Goal: Task Accomplishment & Management: Use online tool/utility

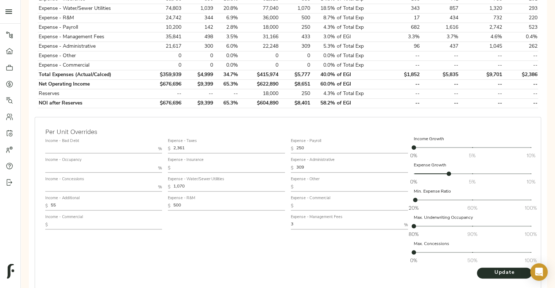
scroll to position [353, 0]
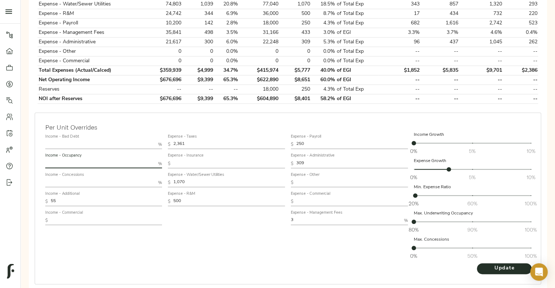
click at [111, 162] on input "text" at bounding box center [100, 163] width 110 height 9
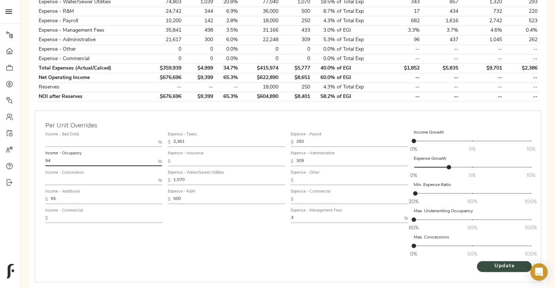
type input "94"
click at [493, 268] on span "Update" at bounding box center [504, 266] width 40 height 9
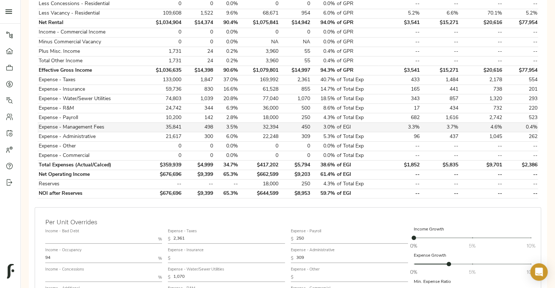
scroll to position [0, 0]
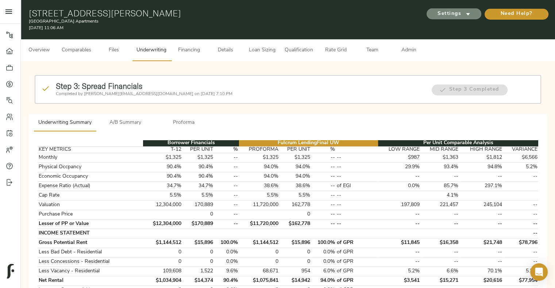
click at [453, 14] on span "Settings" at bounding box center [454, 13] width 40 height 9
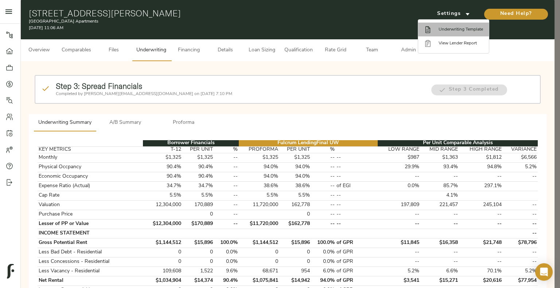
click at [458, 25] on li "Underwriting Template" at bounding box center [453, 30] width 71 height 14
click at [286, 127] on div at bounding box center [280, 144] width 560 height 288
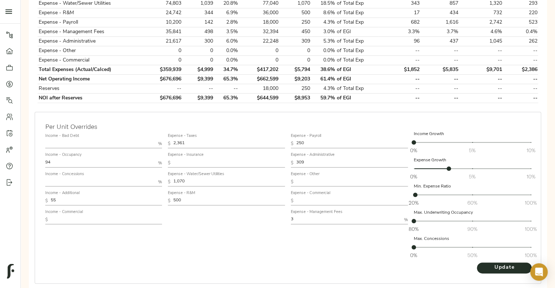
scroll to position [354, 0]
click at [309, 218] on input "3" at bounding box center [346, 220] width 110 height 9
type input "4"
click at [498, 265] on span "Update" at bounding box center [504, 267] width 40 height 9
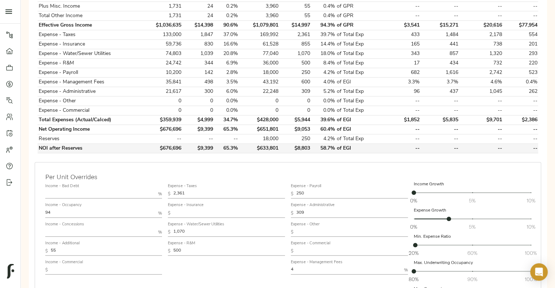
scroll to position [303, 0]
click at [267, 147] on td "$633,801" at bounding box center [259, 149] width 40 height 9
copy td "$633,801"
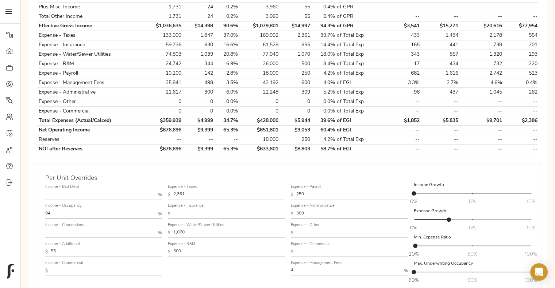
click at [150, 167] on div "Per Unit Overrides Income - Bad Debt % Income - Occupancy 94 % Income - Concess…" at bounding box center [288, 249] width 506 height 172
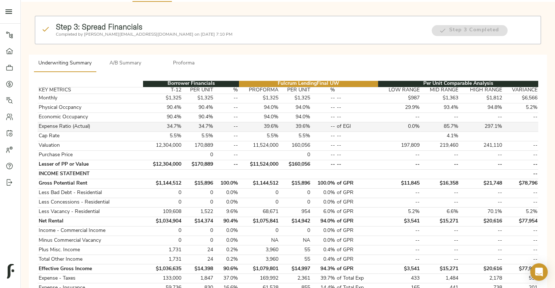
scroll to position [0, 0]
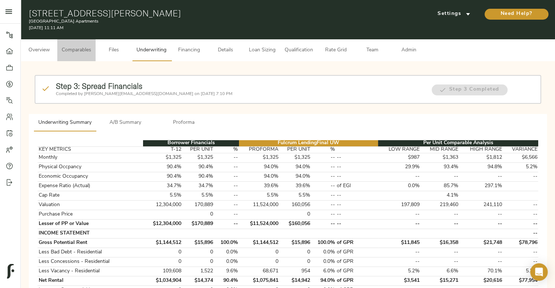
click at [86, 45] on button "Comparables" at bounding box center [76, 50] width 38 height 22
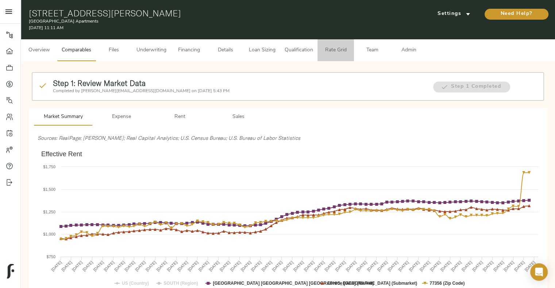
click at [338, 46] on span "Rate Grid" at bounding box center [336, 50] width 28 height 9
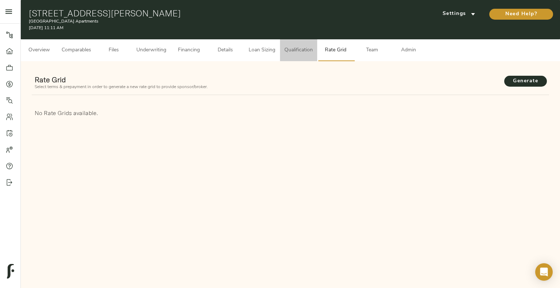
click at [298, 52] on span "Qualification" at bounding box center [298, 50] width 28 height 9
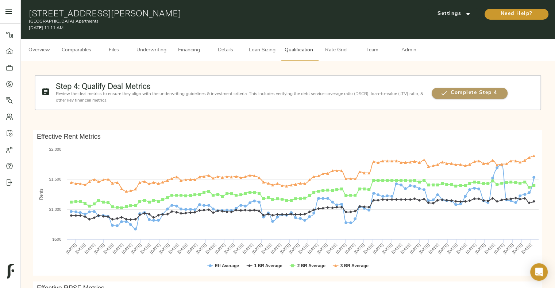
click at [446, 95] on icon "button" at bounding box center [443, 93] width 7 height 7
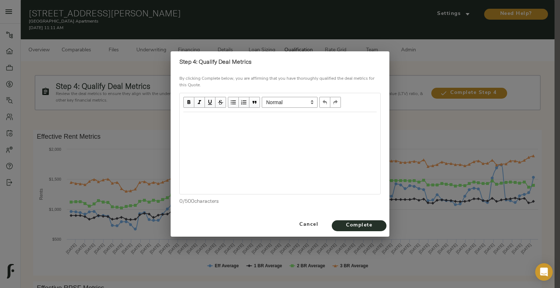
click at [255, 120] on div "Edit text" at bounding box center [279, 120] width 193 height 8
click at [354, 226] on span "Complete" at bounding box center [359, 225] width 40 height 9
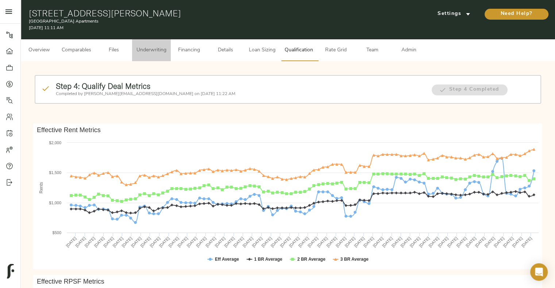
click at [164, 54] on span "Underwriting" at bounding box center [151, 50] width 30 height 9
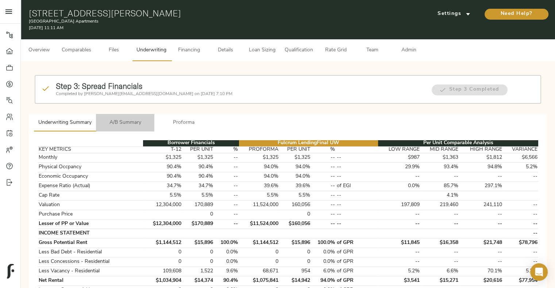
click at [139, 121] on span "A/B Summary" at bounding box center [125, 123] width 50 height 9
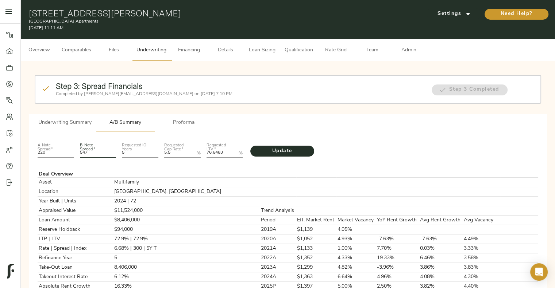
click at [98, 150] on input "547" at bounding box center [98, 153] width 36 height 9
type input "756"
click at [222, 154] on LTV "76.6483" at bounding box center [221, 153] width 30 height 9
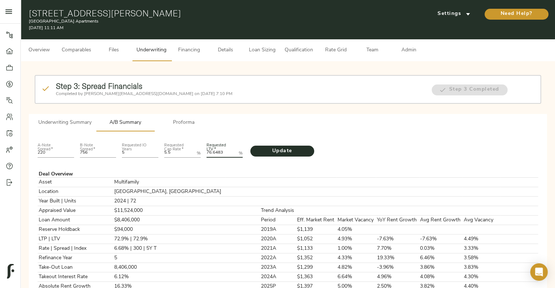
click at [222, 154] on LTV "76.6483" at bounding box center [221, 153] width 30 height 9
type LTV "72.708"
click at [277, 152] on span "Update" at bounding box center [281, 151] width 49 height 9
click at [191, 119] on span "Proforma" at bounding box center [184, 123] width 50 height 9
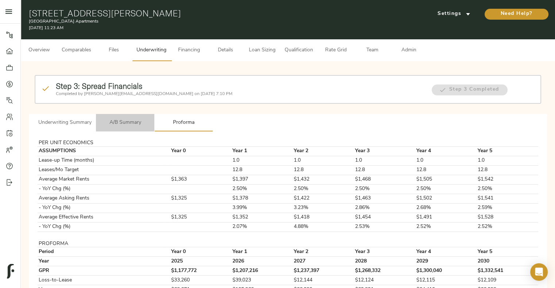
click at [137, 125] on span "A/B Summary" at bounding box center [125, 123] width 50 height 9
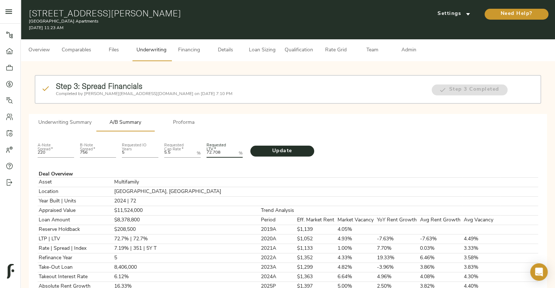
click at [212, 150] on LTV "72.708" at bounding box center [221, 153] width 30 height 9
type LTV "73.330"
click at [98, 154] on input "756" at bounding box center [98, 153] width 36 height 9
type input "759"
click at [284, 151] on span "Update" at bounding box center [281, 151] width 49 height 9
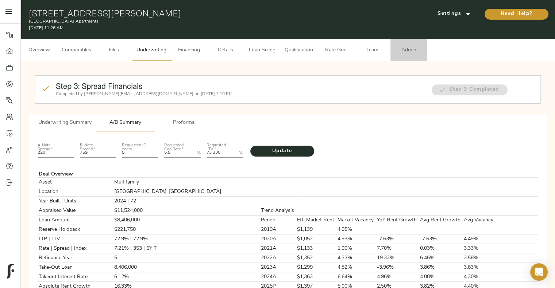
click at [406, 46] on span "Admin" at bounding box center [409, 50] width 28 height 9
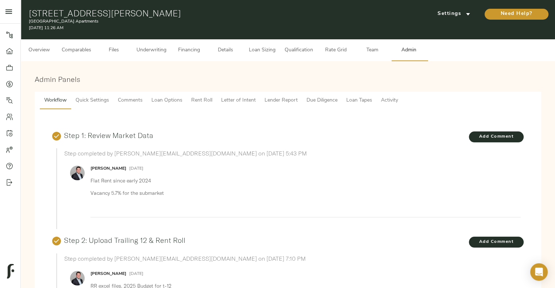
click at [284, 101] on span "Lender Report" at bounding box center [280, 100] width 33 height 9
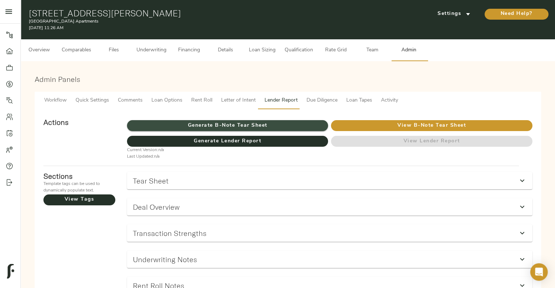
click at [278, 124] on span "Generate B-Note Tear Sheet" at bounding box center [227, 125] width 201 height 9
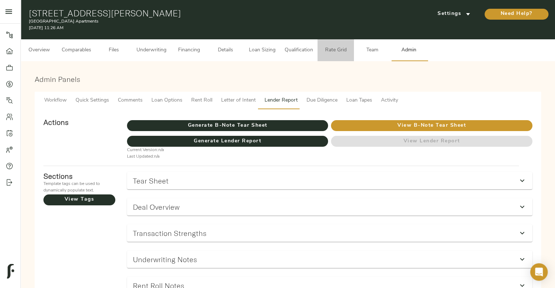
click at [340, 53] on span "Rate Grid" at bounding box center [336, 50] width 28 height 9
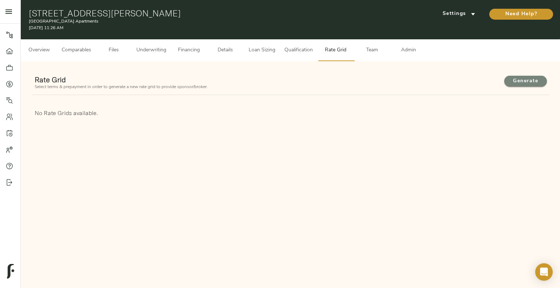
click at [528, 86] on button "Generate" at bounding box center [525, 81] width 43 height 11
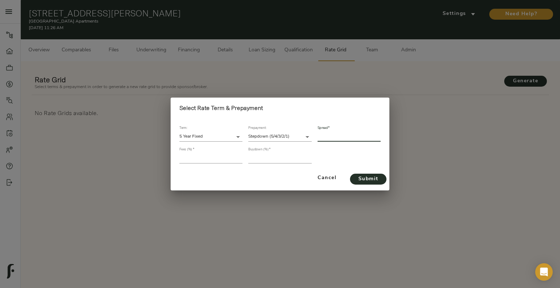
click at [342, 139] on input "number" at bounding box center [349, 137] width 63 height 10
type input "355"
click at [216, 159] on input "number" at bounding box center [210, 159] width 63 height 10
type input "1"
click at [260, 160] on input "number" at bounding box center [279, 159] width 63 height 10
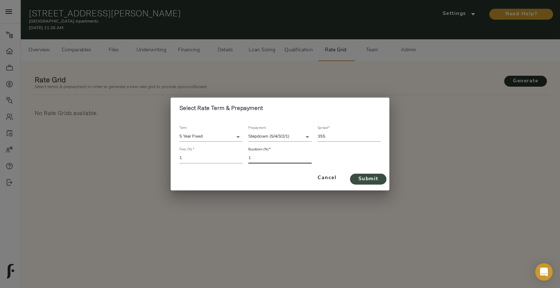
type input "1"
click at [362, 176] on span "Submit" at bounding box center [368, 179] width 22 height 9
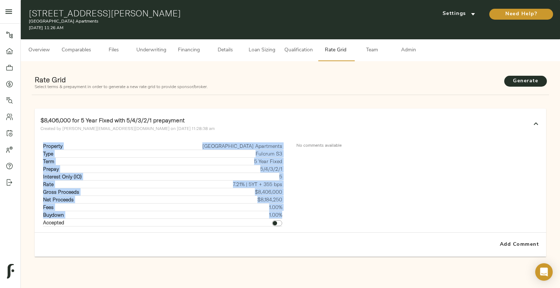
drag, startPoint x: 41, startPoint y: 143, endPoint x: 282, endPoint y: 213, distance: 250.6
click at [282, 213] on div "Property [GEOGRAPHIC_DATA] Apartments Type Fulcrum S3 Term 5 Year Fixed Prepay …" at bounding box center [162, 185] width 244 height 84
copy tbody "Property [GEOGRAPHIC_DATA] Apartments Type Fulcrum S3 Term 5 Year Fixed Prepay …"
click at [160, 52] on span "Underwriting" at bounding box center [151, 50] width 30 height 9
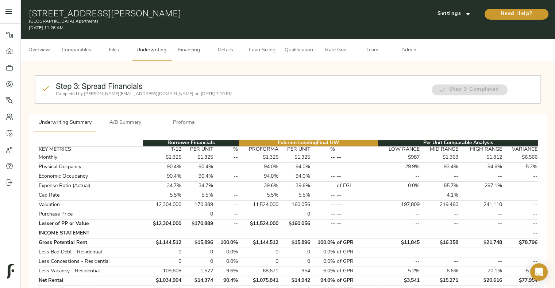
click at [132, 126] on span "A/B Summary" at bounding box center [125, 123] width 50 height 9
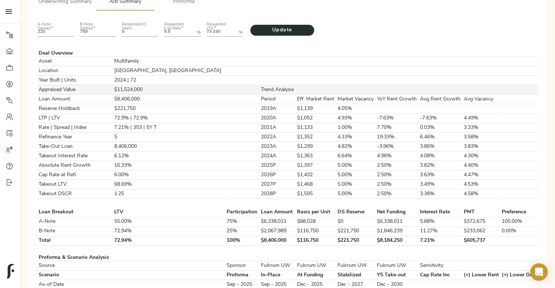
scroll to position [136, 0]
